Goal: Task Accomplishment & Management: Manage account settings

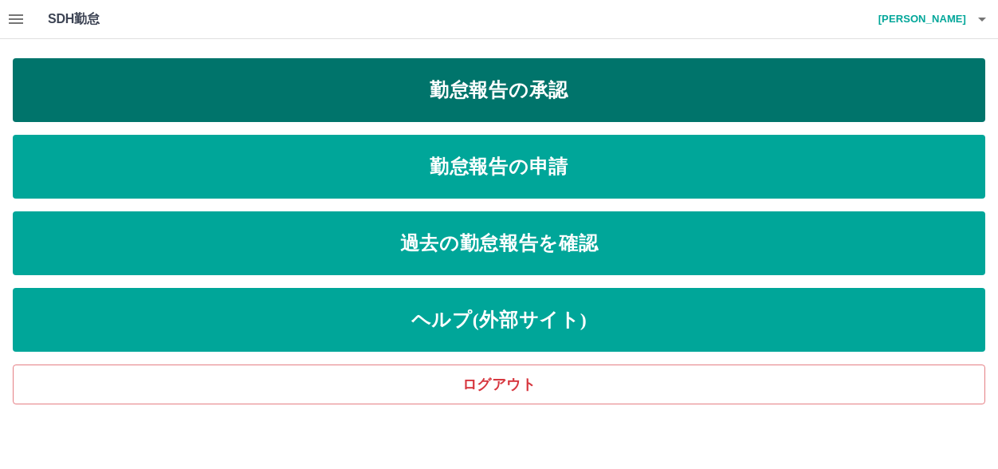
click at [531, 85] on link "勤怠報告の承認" at bounding box center [499, 90] width 972 height 64
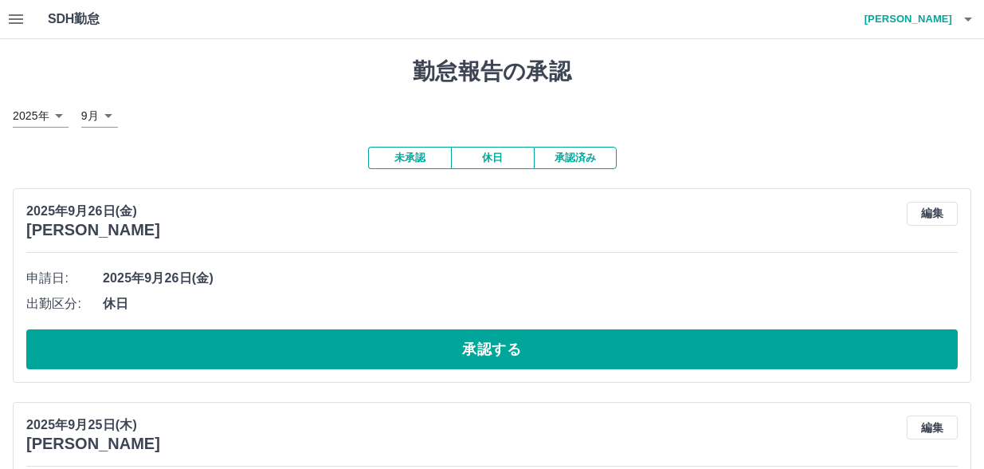
click at [19, 20] on icon "button" at bounding box center [16, 19] width 14 height 10
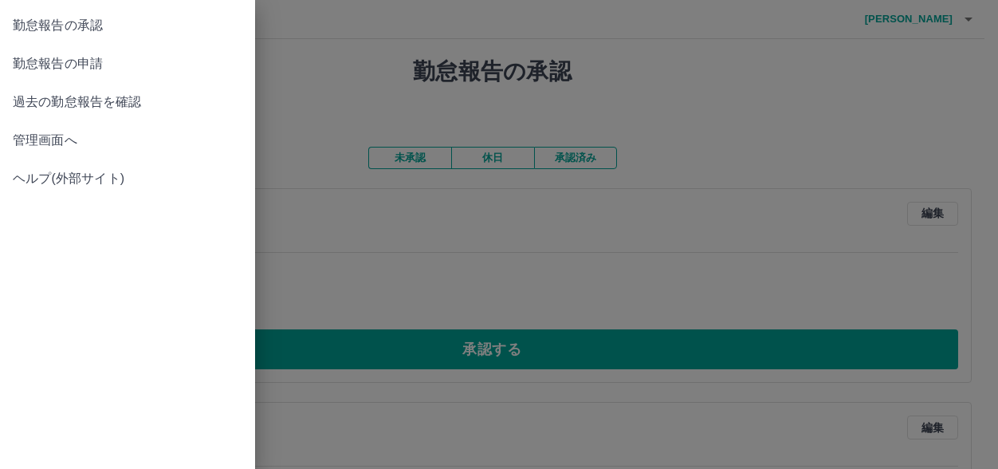
click at [61, 143] on span "管理画面へ" at bounding box center [127, 140] width 229 height 19
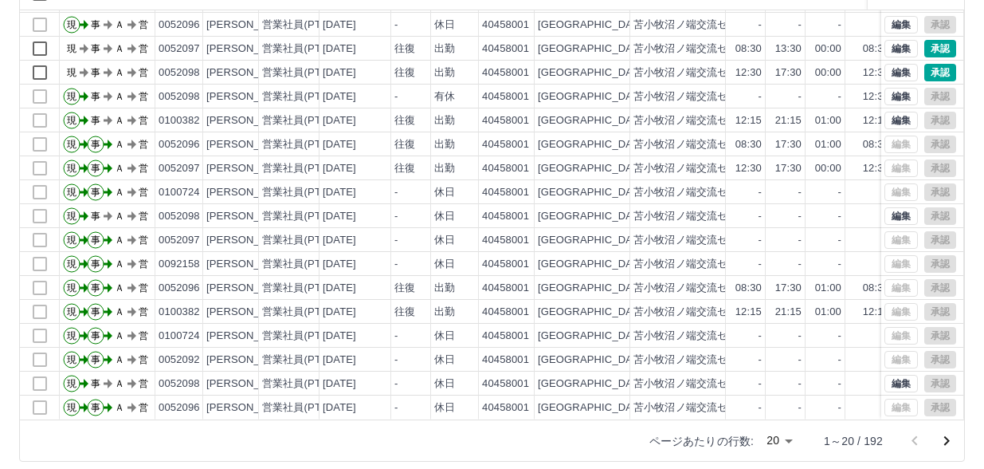
scroll to position [205, 0]
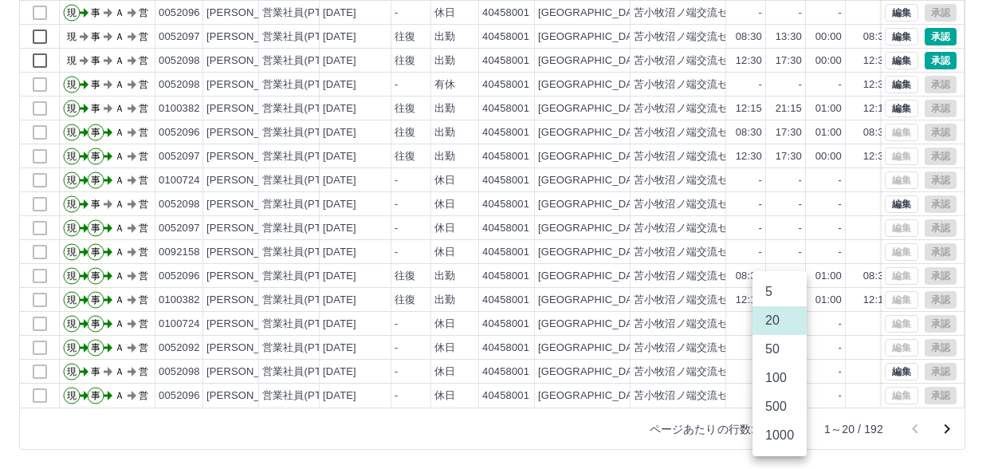
click at [786, 430] on body "SDH勤怠 [PERSON_NAME] 勤務実績承認 前月 [DATE] 次月 今月 月選択 承認モード 削除モード 一括承認 列一覧 0 フィルター 行間隔…" at bounding box center [499, 131] width 998 height 673
click at [778, 350] on li "50" at bounding box center [779, 349] width 54 height 29
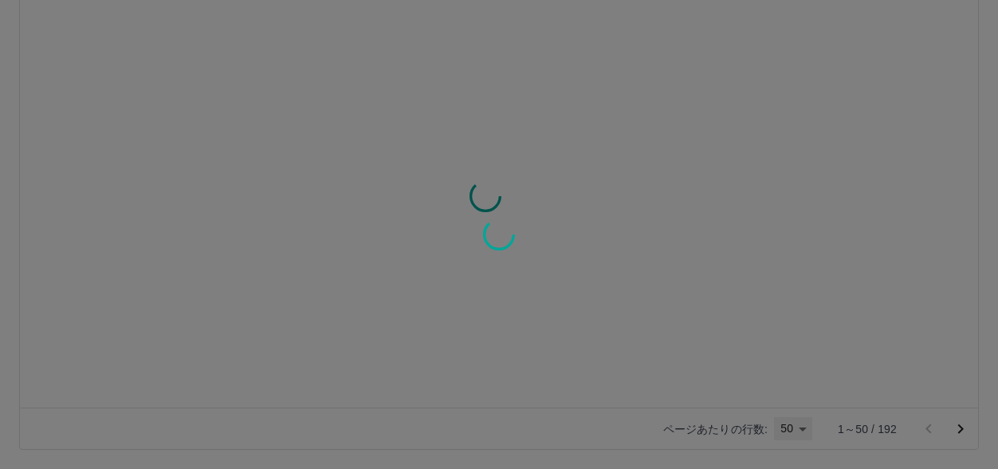
type input "**"
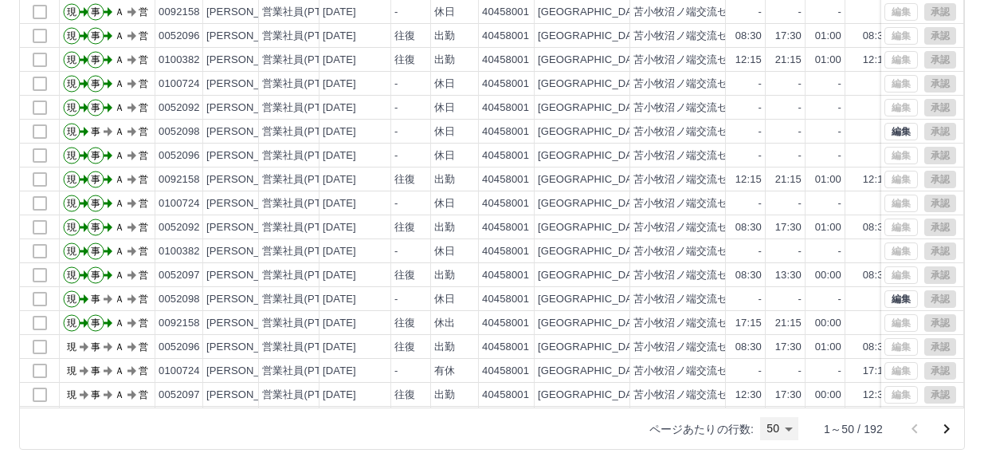
scroll to position [322, 0]
